Goal: Navigation & Orientation: Understand site structure

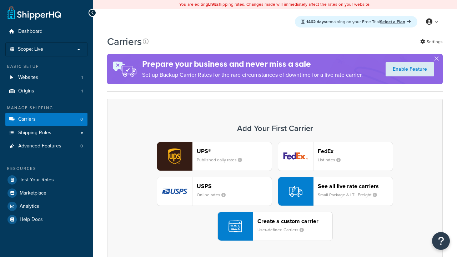
click at [275, 192] on div "UPS® Published daily rates FedEx List rates USPS Online rates See all live rate…" at bounding box center [275, 191] width 321 height 99
click at [356, 151] on header "FedEx" at bounding box center [355, 151] width 75 height 7
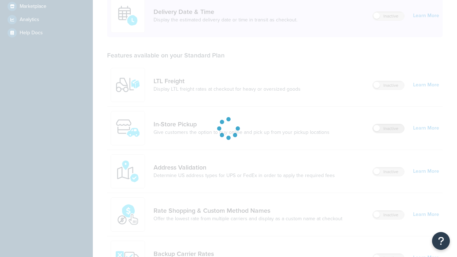
click at [389, 124] on label "Inactive" at bounding box center [388, 128] width 31 height 9
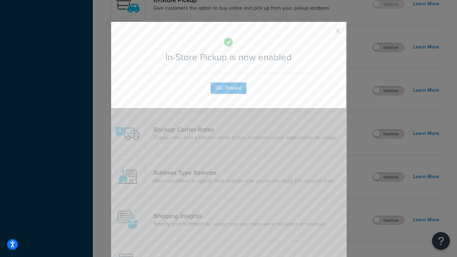
click at [327, 33] on button "button" at bounding box center [328, 34] width 2 height 2
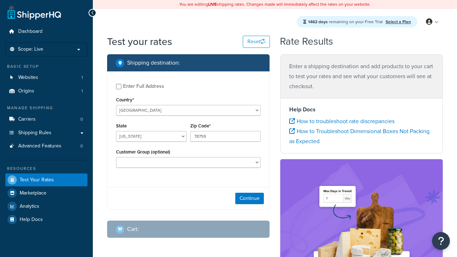
select select "TX"
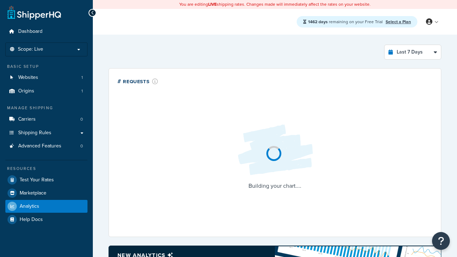
select select "last_7_days"
click at [93, 13] on icon at bounding box center [92, 12] width 3 height 5
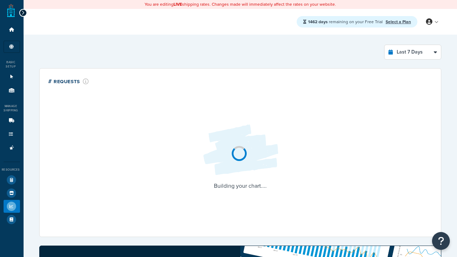
click at [23, 10] on icon at bounding box center [22, 12] width 3 height 5
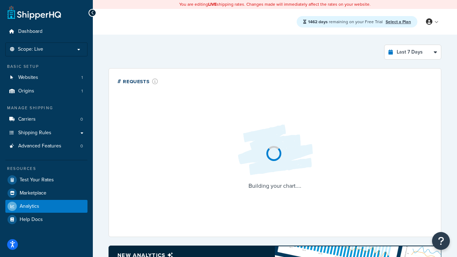
scroll to position [9, 0]
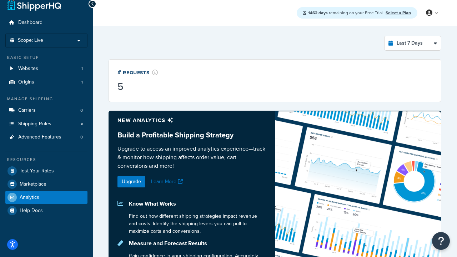
click at [399, 13] on link "Select a Plan" at bounding box center [398, 13] width 25 height 6
